Goal: Entertainment & Leisure: Consume media (video, audio)

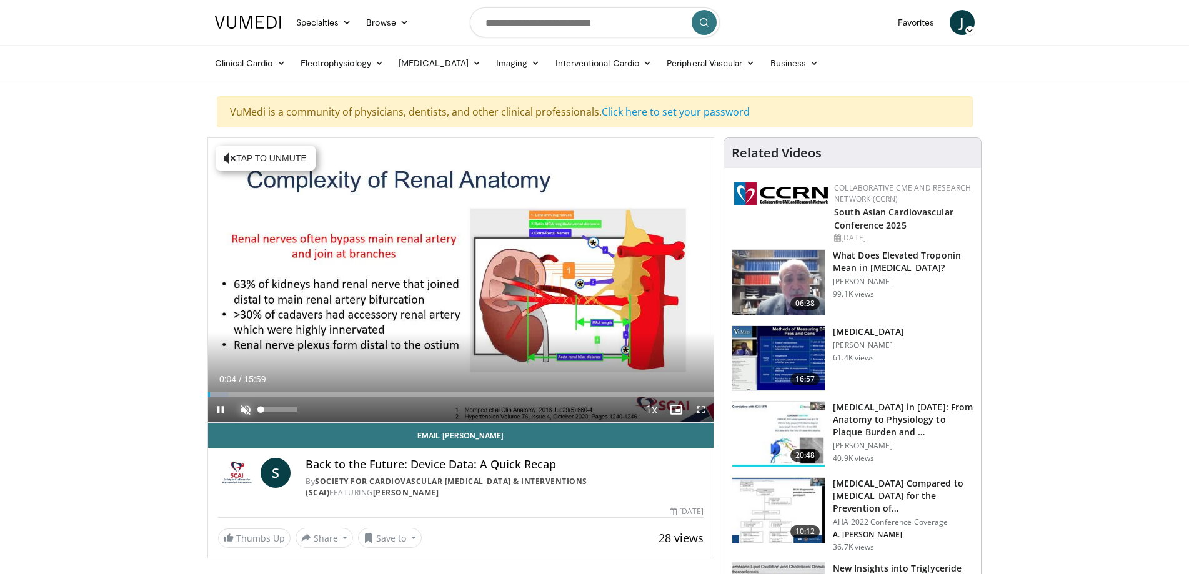
click at [246, 408] on span "Video Player" at bounding box center [245, 409] width 25 height 25
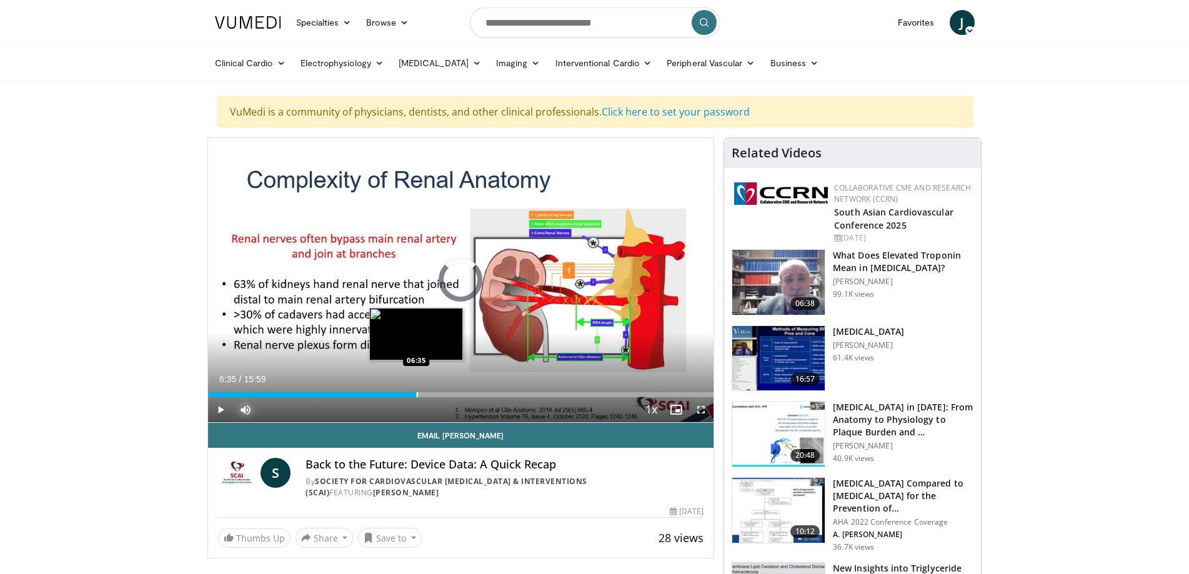
click at [416, 391] on div "Loaded : 37.46% 06:35 06:35" at bounding box center [461, 391] width 506 height 12
click at [494, 397] on div "Current Time 6:46 / Duration 15:59 Pause Skip Backward Skip Forward Mute 96% Lo…" at bounding box center [461, 409] width 506 height 25
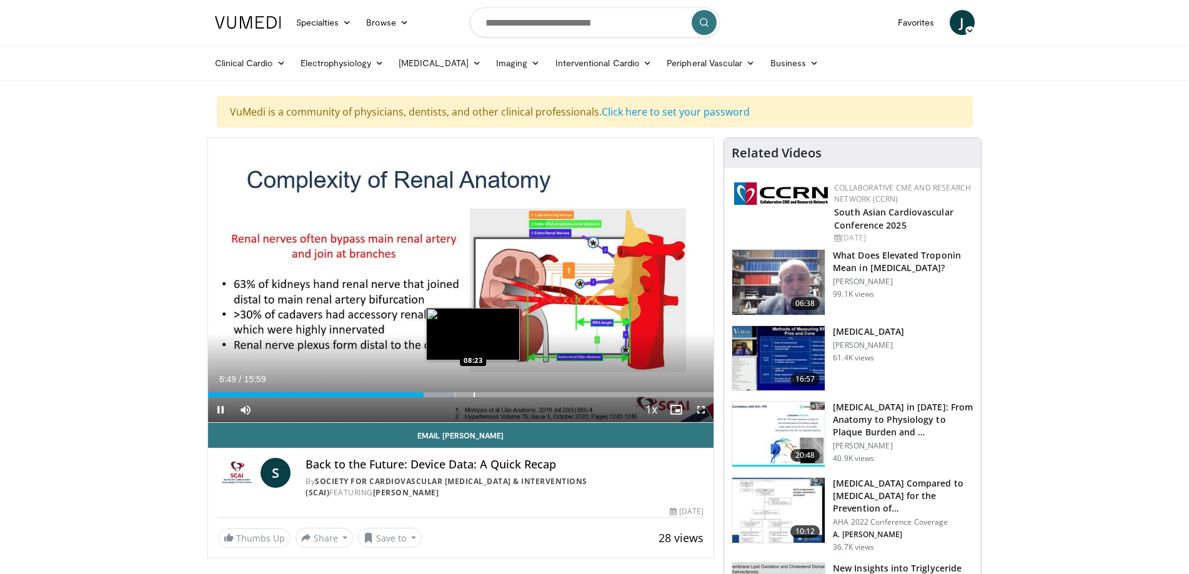
click at [473, 394] on div "Progress Bar" at bounding box center [473, 394] width 1 height 5
click at [463, 395] on div "Progress Bar" at bounding box center [463, 394] width 1 height 5
click at [477, 395] on div "Progress Bar" at bounding box center [477, 394] width 1 height 5
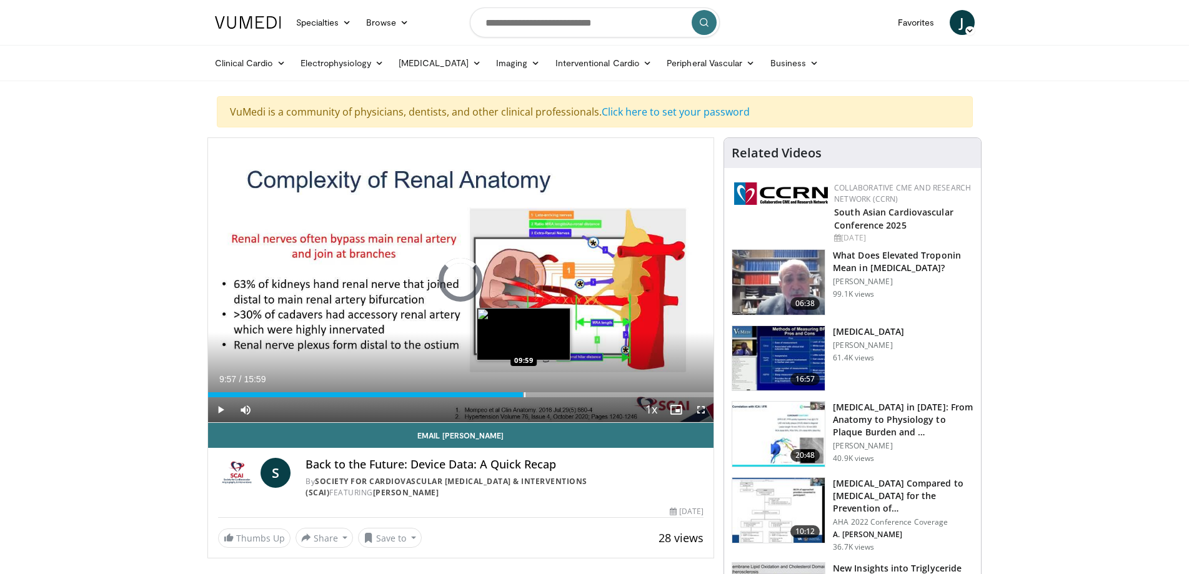
click at [524, 395] on div "Progress Bar" at bounding box center [524, 394] width 1 height 5
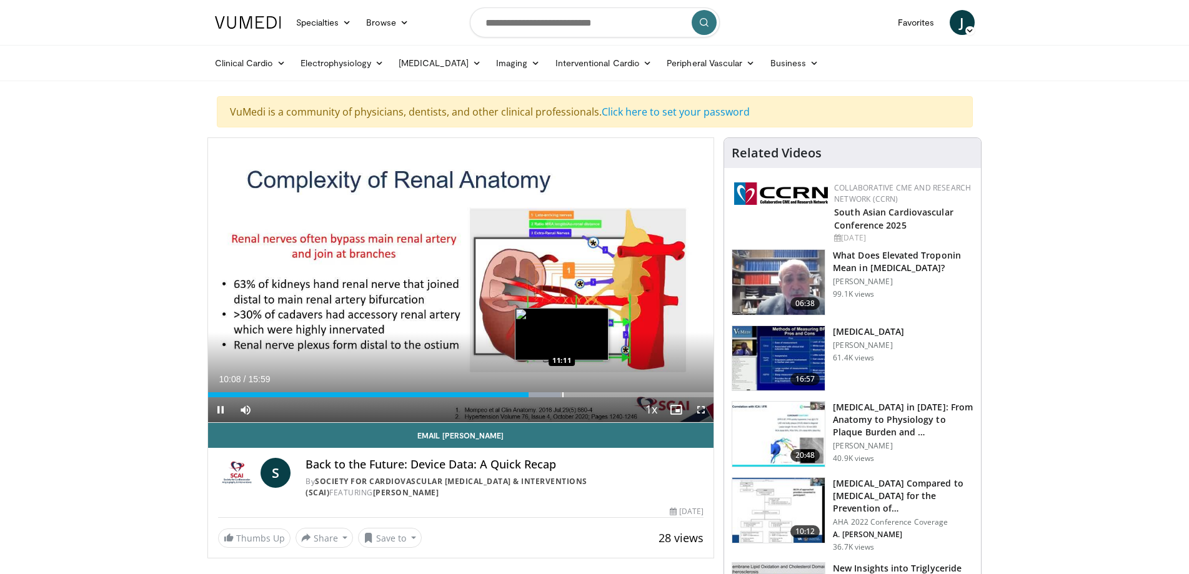
click at [562, 396] on div "Progress Bar" at bounding box center [562, 394] width 1 height 5
click at [603, 397] on div "Loaded : 77.02% 11:12 12:31" at bounding box center [461, 394] width 506 height 5
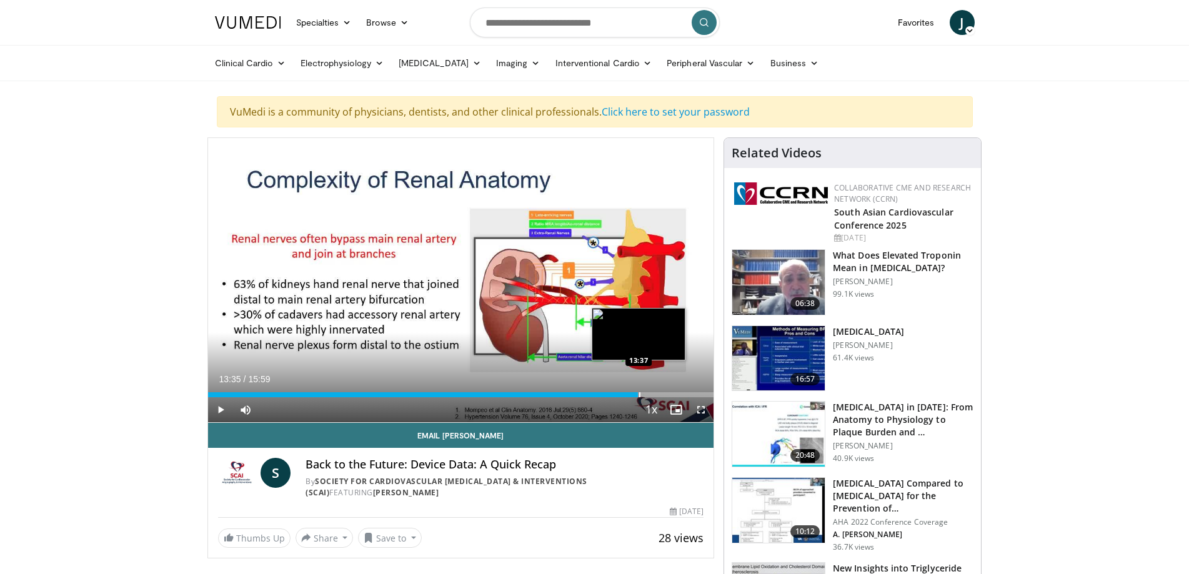
click at [639, 395] on div "Progress Bar" at bounding box center [639, 394] width 1 height 5
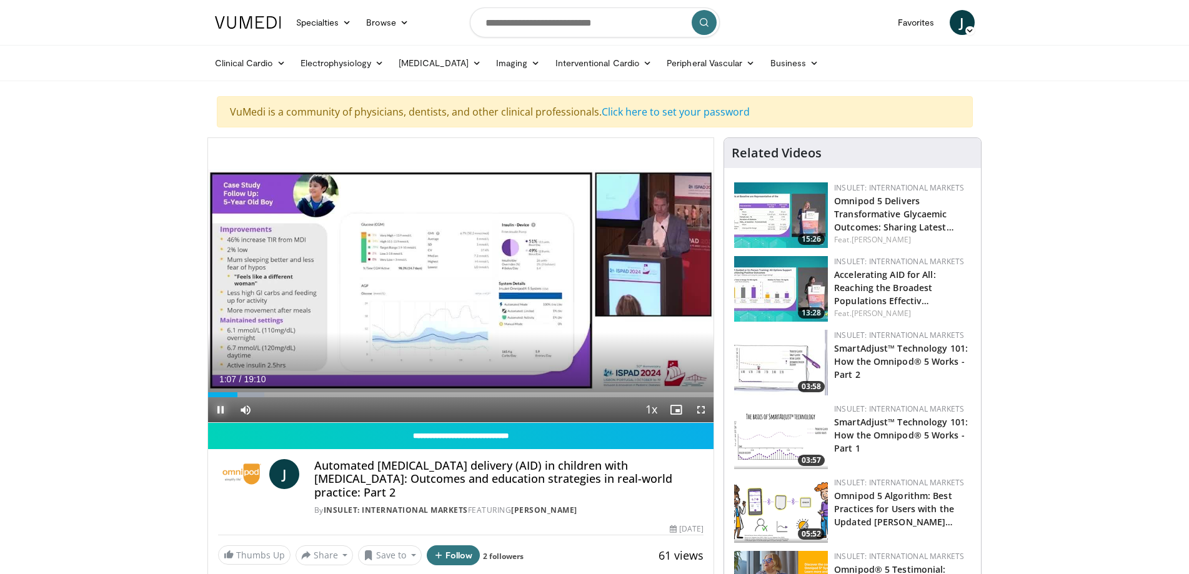
click at [225, 405] on span "Video Player" at bounding box center [220, 409] width 25 height 25
